Goal: Task Accomplishment & Management: Manage account settings

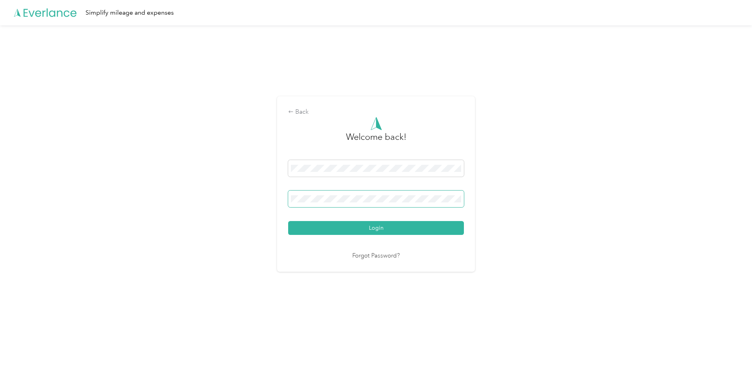
click at [288, 221] on button "Login" at bounding box center [376, 228] width 176 height 14
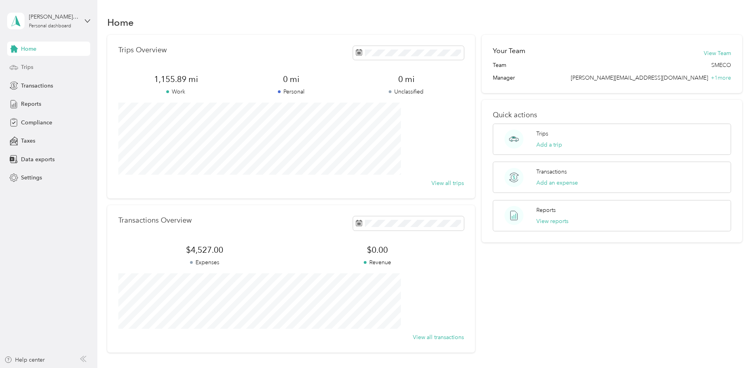
click at [31, 60] on div "Trips" at bounding box center [48, 67] width 83 height 14
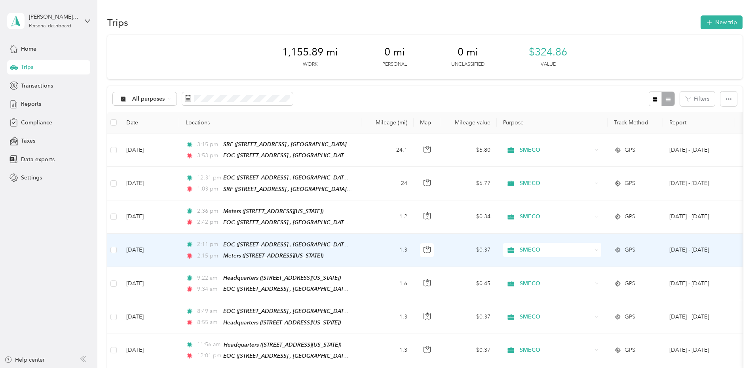
click at [414, 248] on td "1.3" at bounding box center [388, 250] width 52 height 33
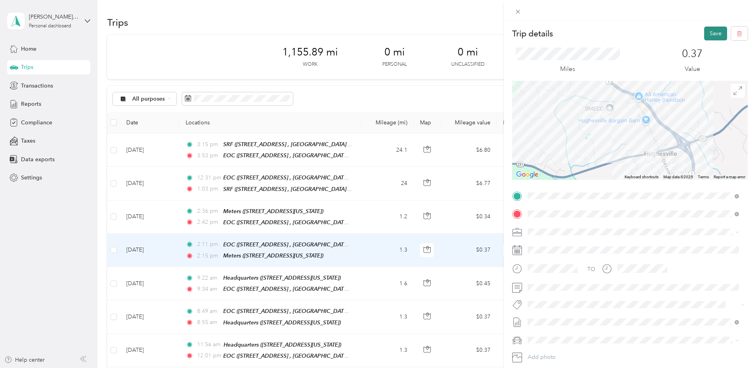
click at [704, 28] on button "Save" at bounding box center [715, 34] width 23 height 14
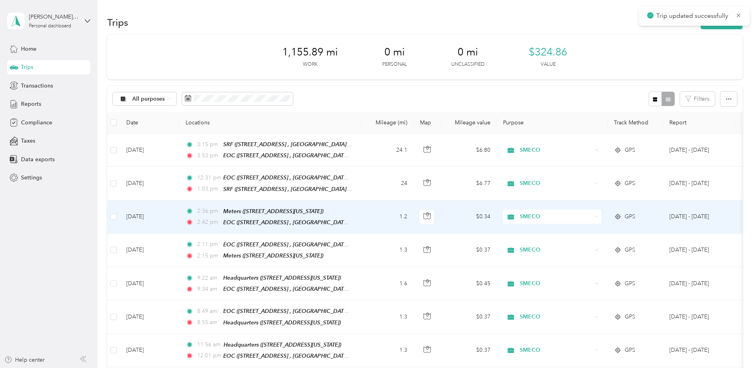
click at [414, 211] on td "1.2" at bounding box center [388, 216] width 52 height 33
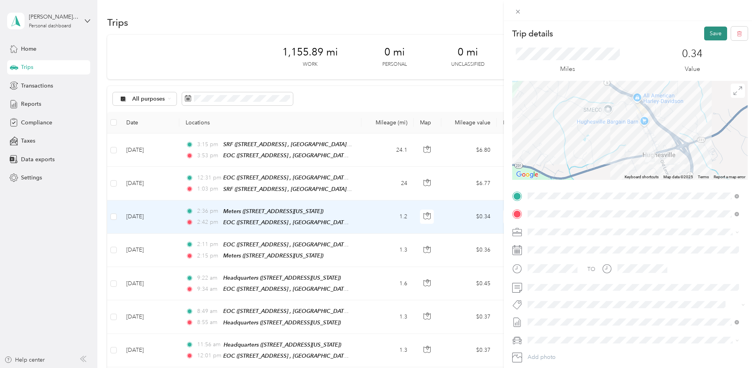
click at [707, 31] on button "Save" at bounding box center [715, 34] width 23 height 14
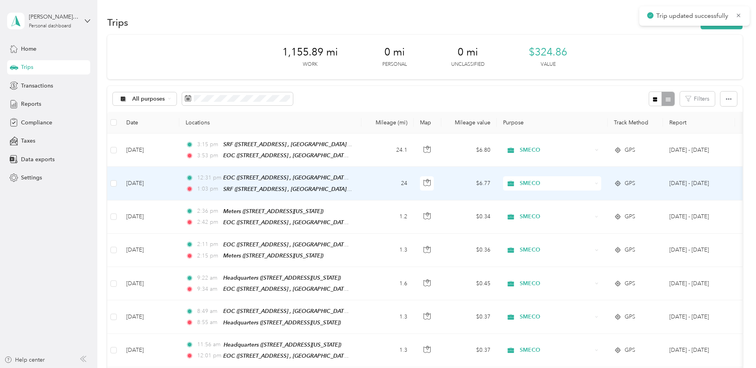
click at [414, 176] on td "24" at bounding box center [388, 183] width 52 height 33
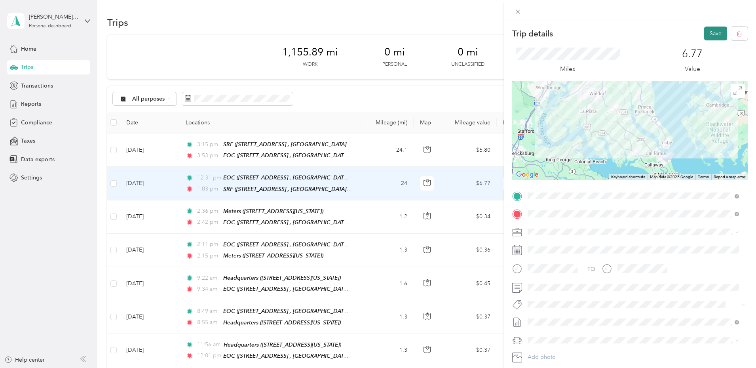
click at [706, 33] on button "Save" at bounding box center [715, 34] width 23 height 14
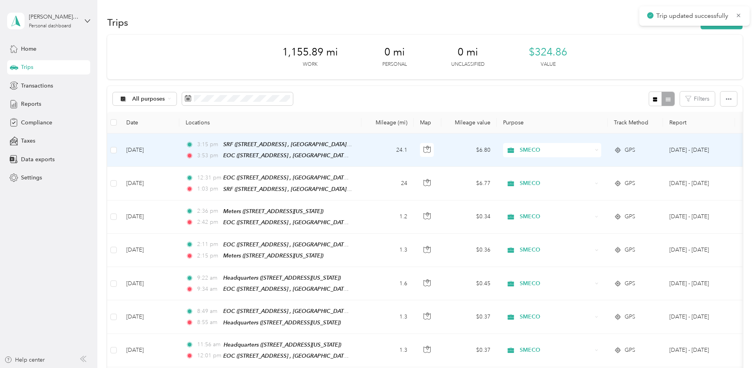
click at [414, 147] on td "24.1" at bounding box center [388, 149] width 52 height 33
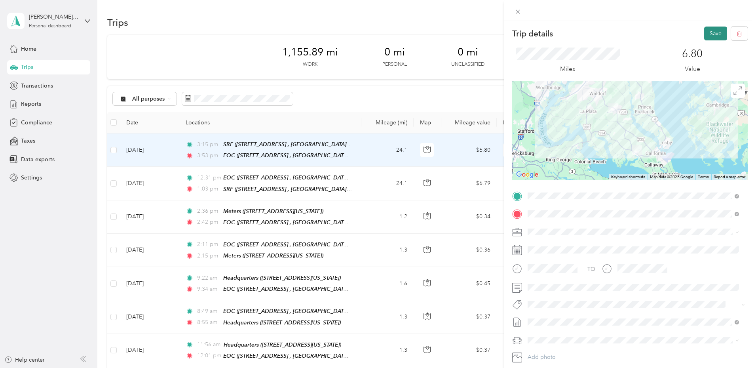
click at [711, 33] on button "Save" at bounding box center [715, 34] width 23 height 14
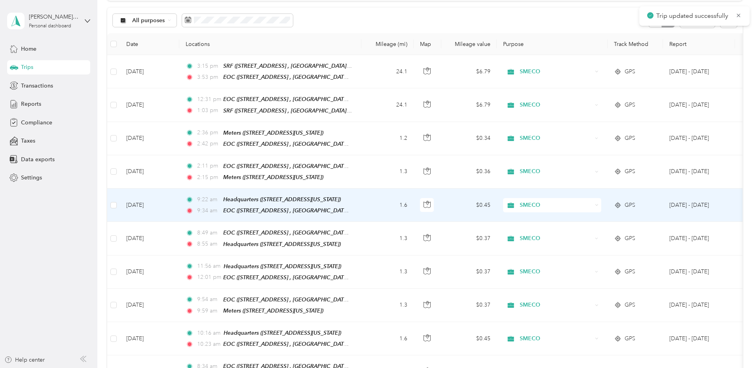
scroll to position [79, 0]
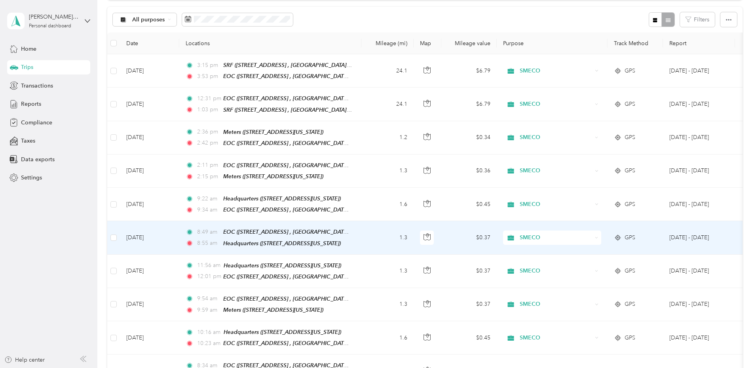
click at [414, 232] on td "1.3" at bounding box center [388, 237] width 52 height 33
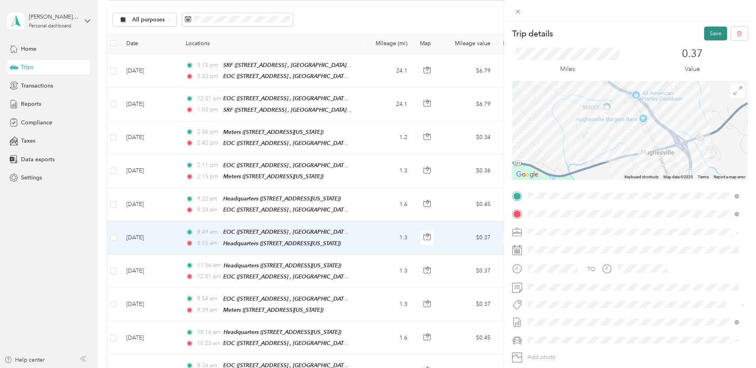
click at [704, 32] on button "Save" at bounding box center [715, 34] width 23 height 14
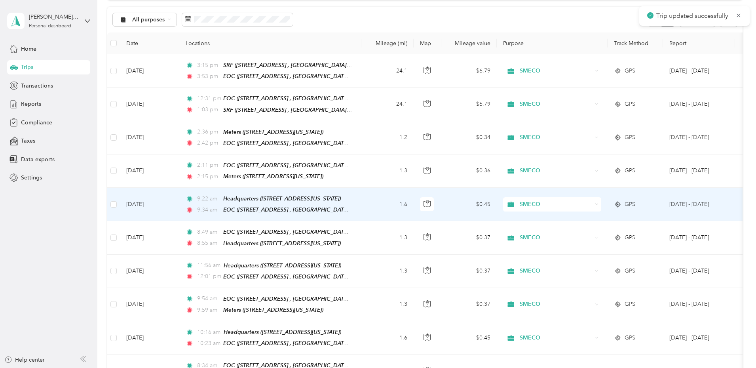
click at [414, 198] on td "1.6" at bounding box center [388, 204] width 52 height 33
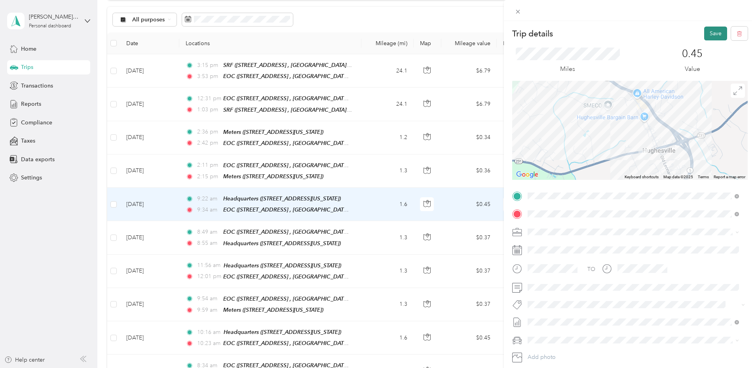
click at [712, 36] on button "Save" at bounding box center [715, 34] width 23 height 14
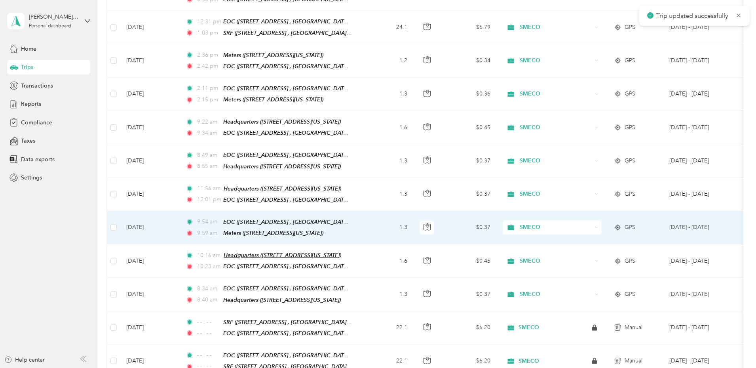
scroll to position [158, 0]
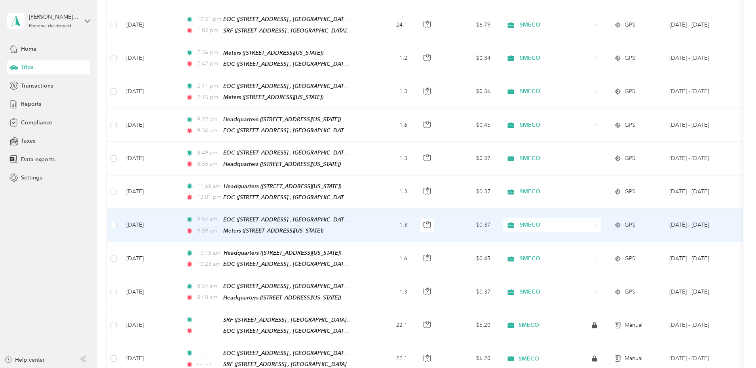
click at [414, 218] on td "1.3" at bounding box center [388, 225] width 52 height 33
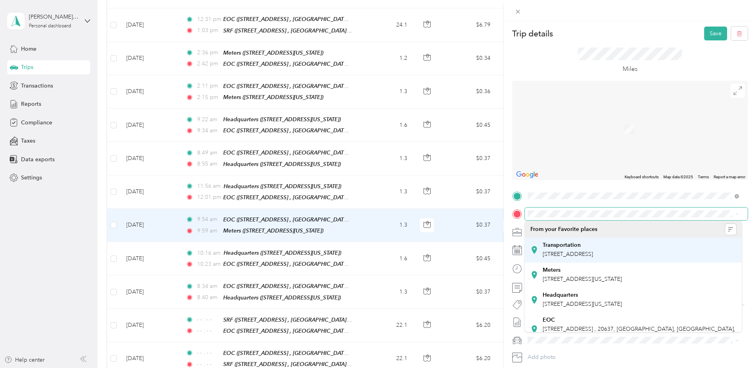
click at [565, 249] on div "Transportation [STREET_ADDRESS]" at bounding box center [568, 250] width 50 height 17
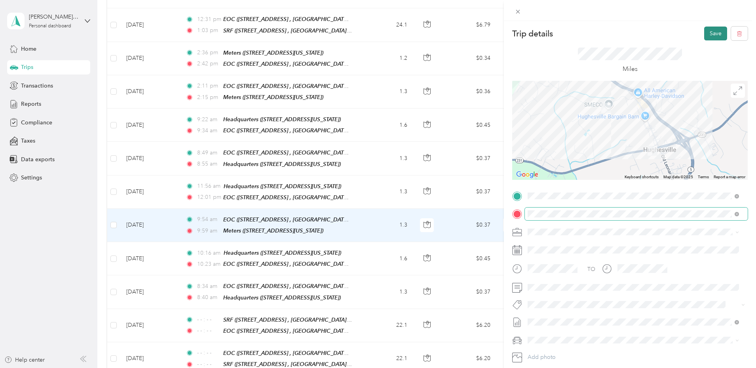
click at [706, 35] on button "Save" at bounding box center [715, 34] width 23 height 14
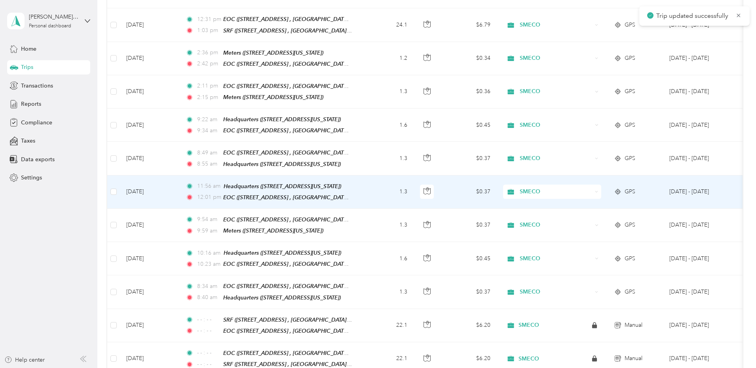
click at [414, 188] on td "1.3" at bounding box center [388, 191] width 52 height 33
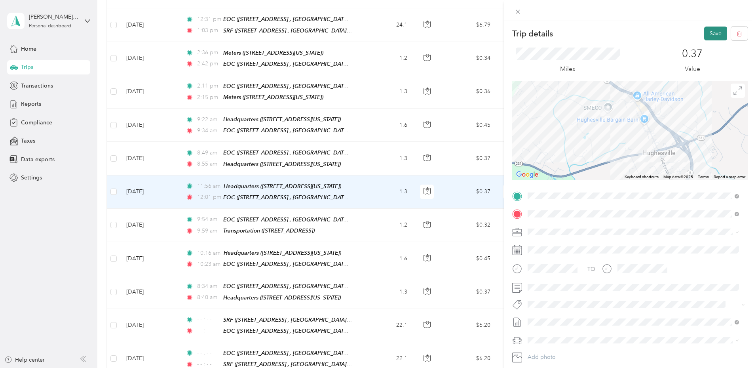
click at [710, 32] on button "Save" at bounding box center [715, 34] width 23 height 14
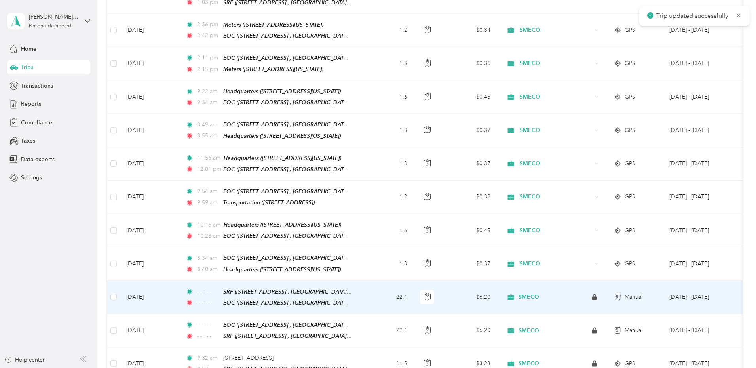
scroll to position [198, 0]
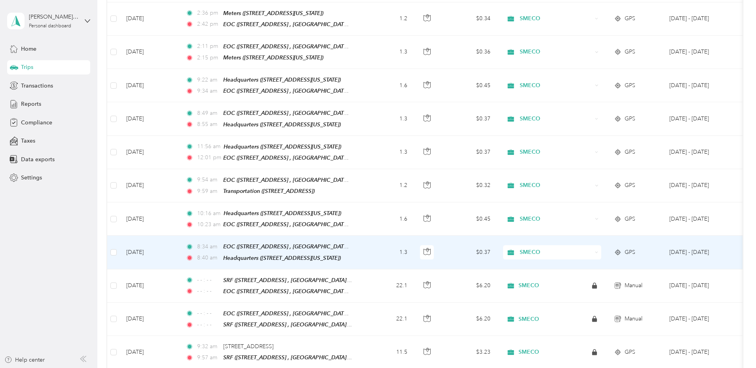
click at [414, 243] on td "1.3" at bounding box center [388, 252] width 52 height 33
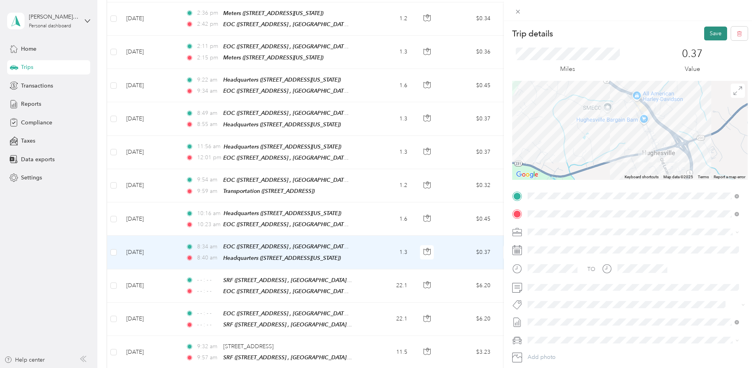
click at [706, 32] on button "Save" at bounding box center [715, 34] width 23 height 14
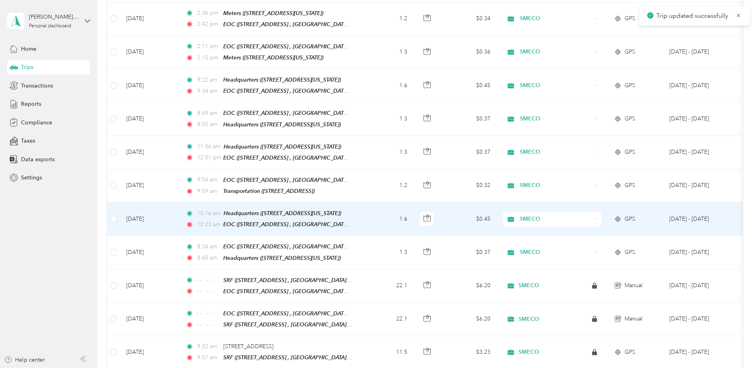
click at [414, 212] on td "1.6" at bounding box center [388, 218] width 52 height 33
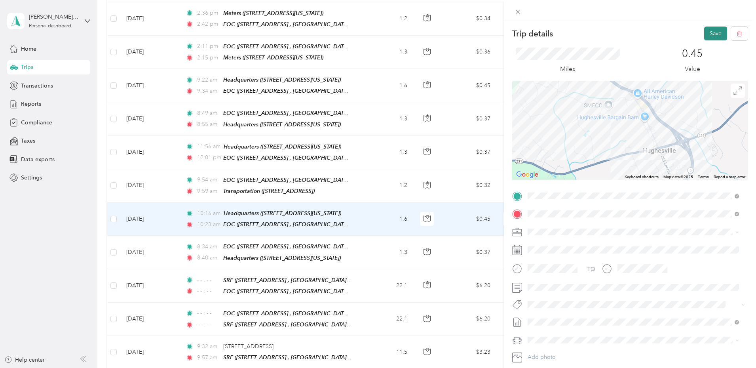
click at [704, 32] on button "Save" at bounding box center [715, 34] width 23 height 14
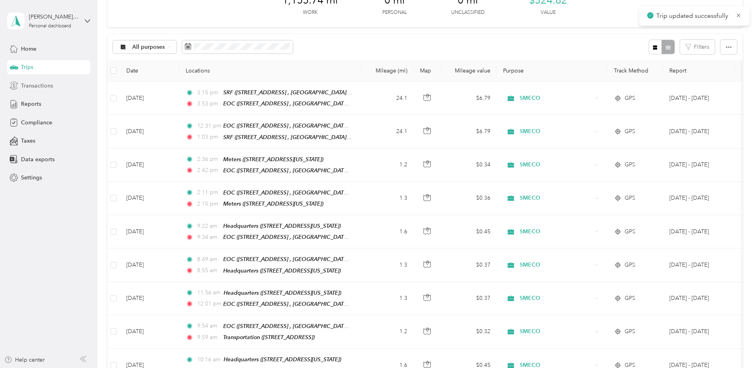
scroll to position [40, 0]
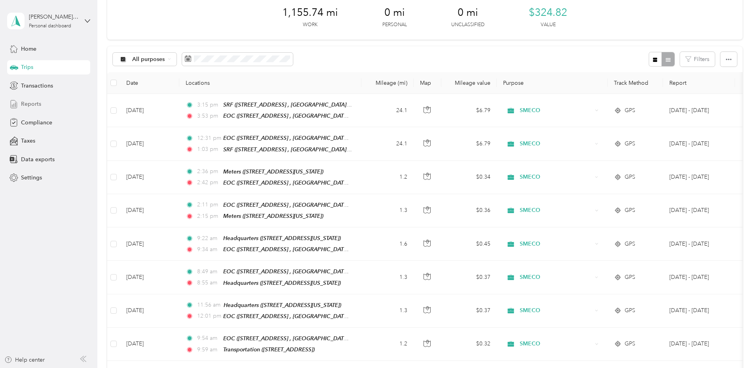
click at [33, 101] on span "Reports" at bounding box center [31, 104] width 20 height 8
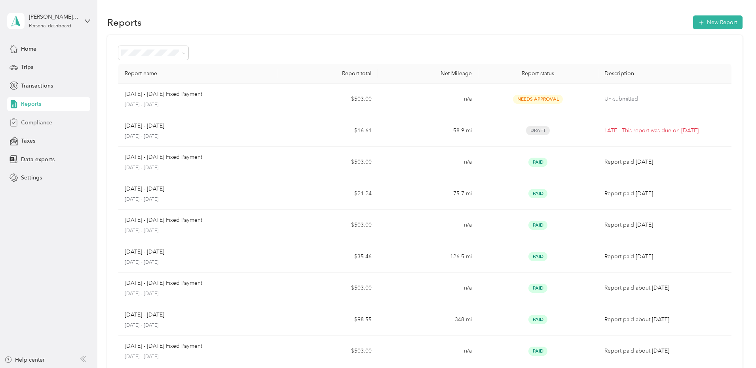
click at [57, 122] on div "Compliance" at bounding box center [48, 122] width 83 height 14
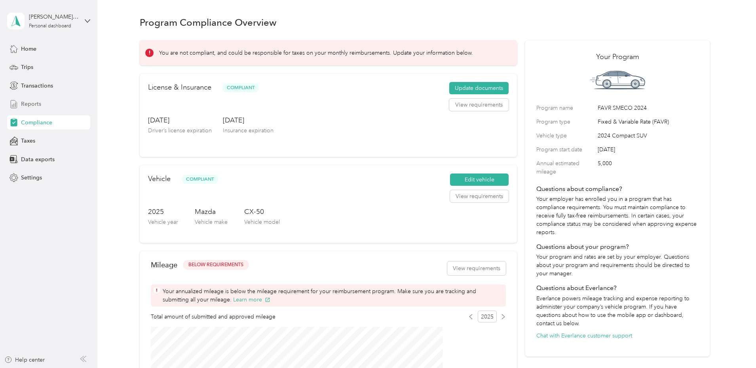
click at [39, 102] on span "Reports" at bounding box center [31, 104] width 20 height 8
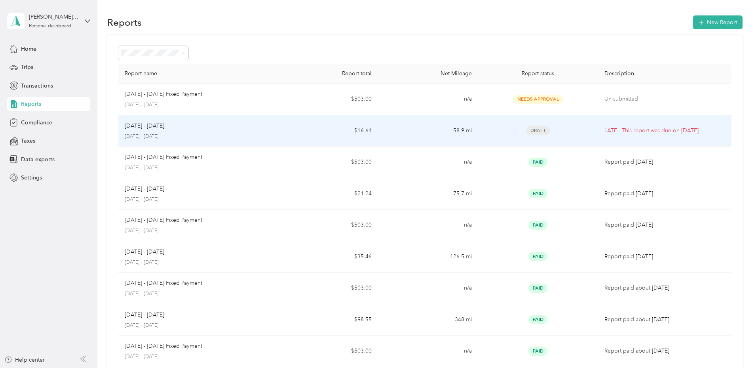
click at [400, 132] on td "58.9 mi" at bounding box center [428, 131] width 100 height 32
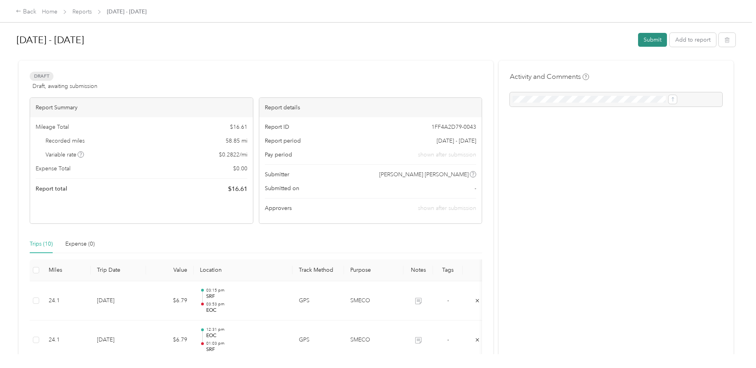
click at [638, 42] on button "Submit" at bounding box center [652, 40] width 29 height 14
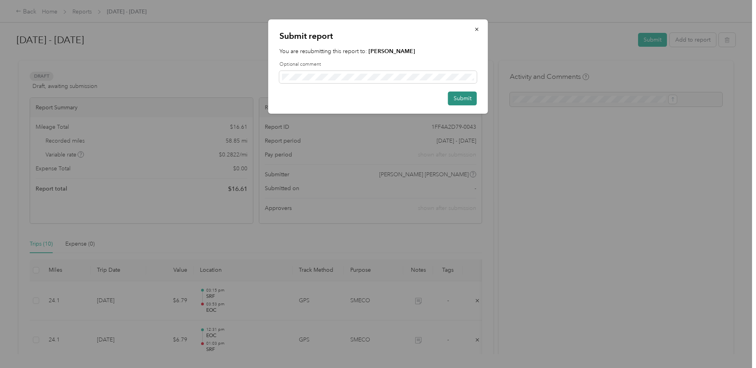
click at [459, 101] on button "Submit" at bounding box center [462, 98] width 29 height 14
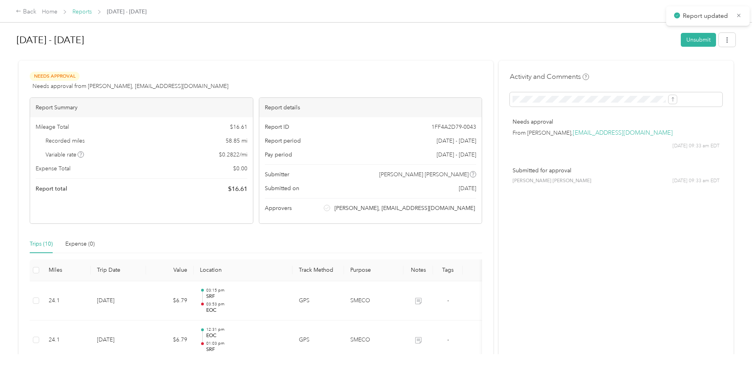
click at [92, 10] on link "Reports" at bounding box center [81, 11] width 19 height 7
